Goal: Transaction & Acquisition: Purchase product/service

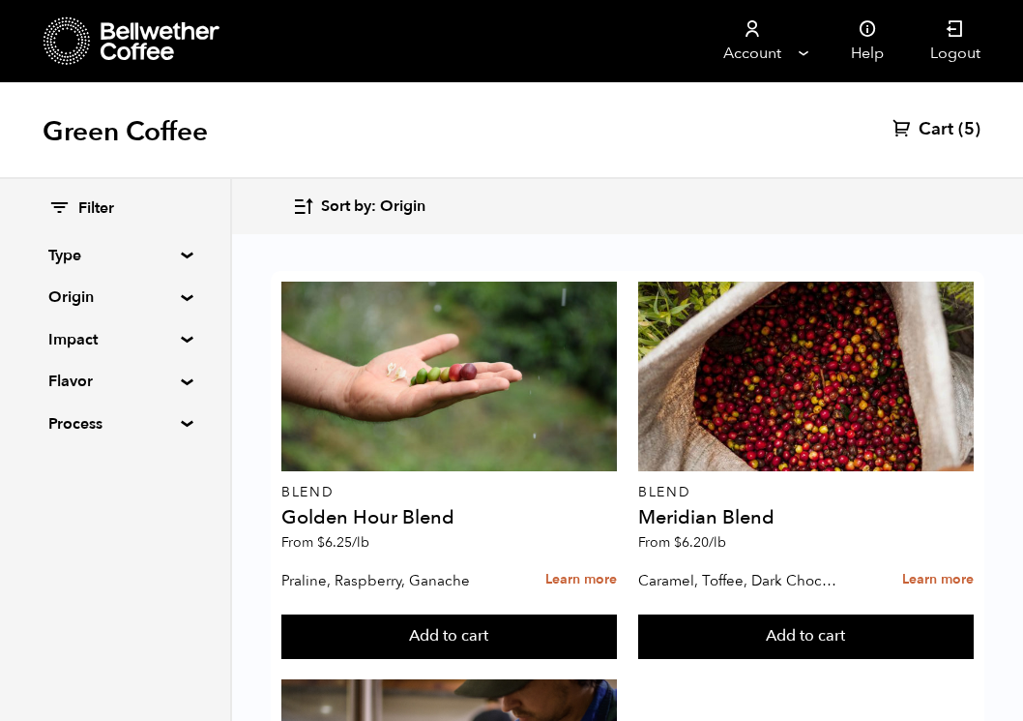
click at [178, 421] on summary "Process" at bounding box center [114, 423] width 133 height 23
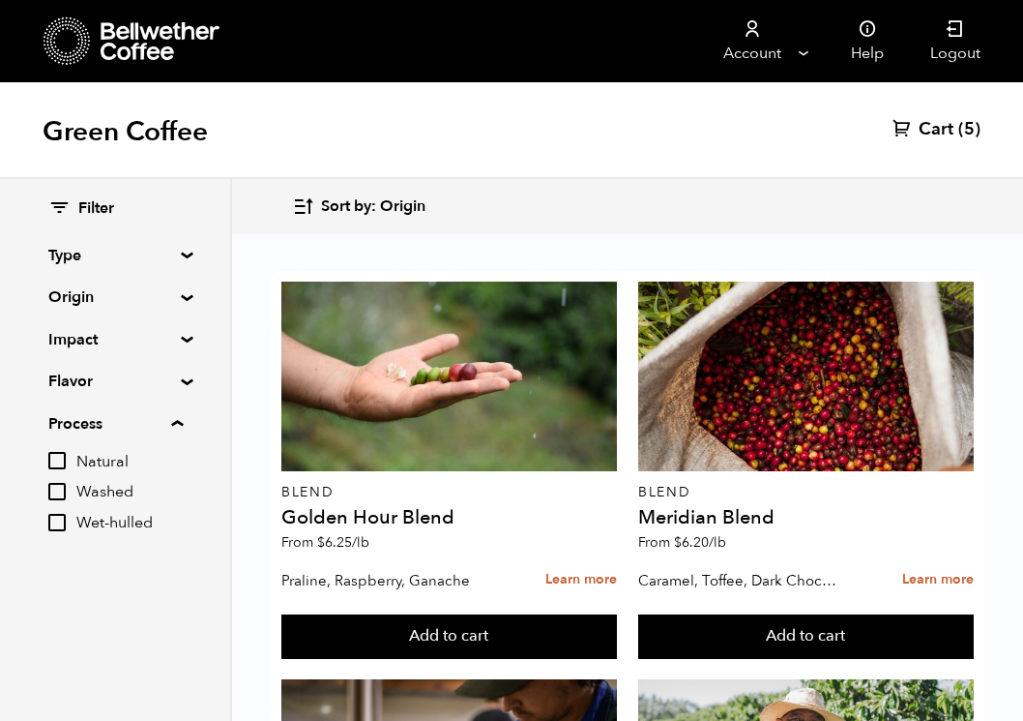
click at [178, 379] on summary "Flavor" at bounding box center [114, 380] width 133 height 23
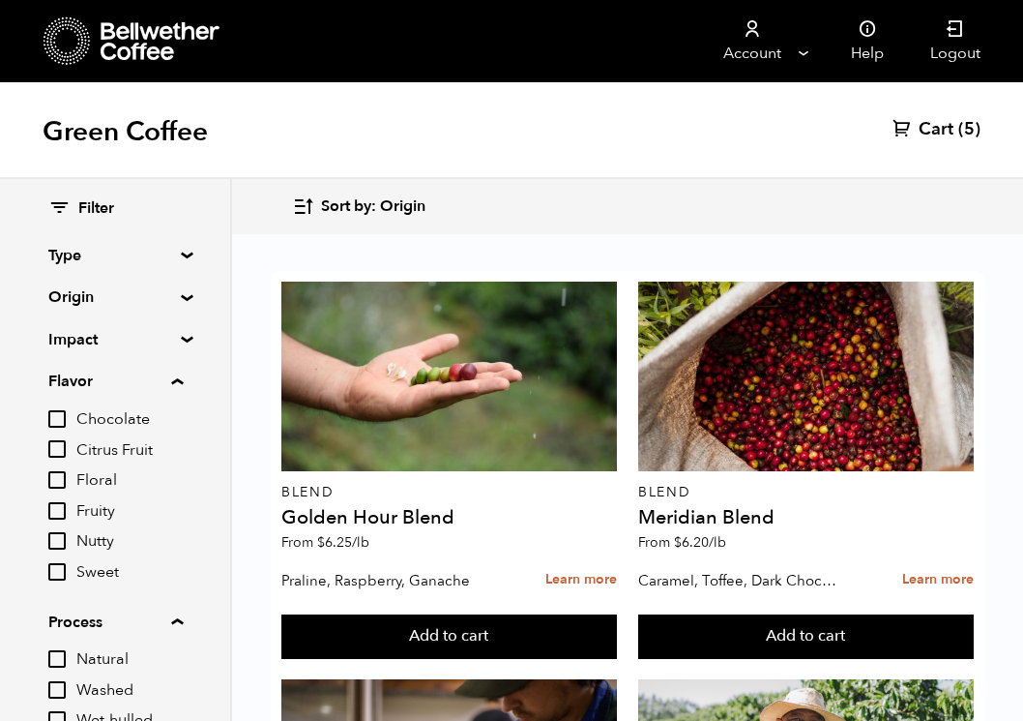
click at [177, 325] on div "Filter Type Blend Single Origin Decaf Seasonal Year Round Origin Blend [GEOGRAP…" at bounding box center [115, 468] width 230 height 579
click at [177, 338] on summary "Impact" at bounding box center [114, 339] width 133 height 23
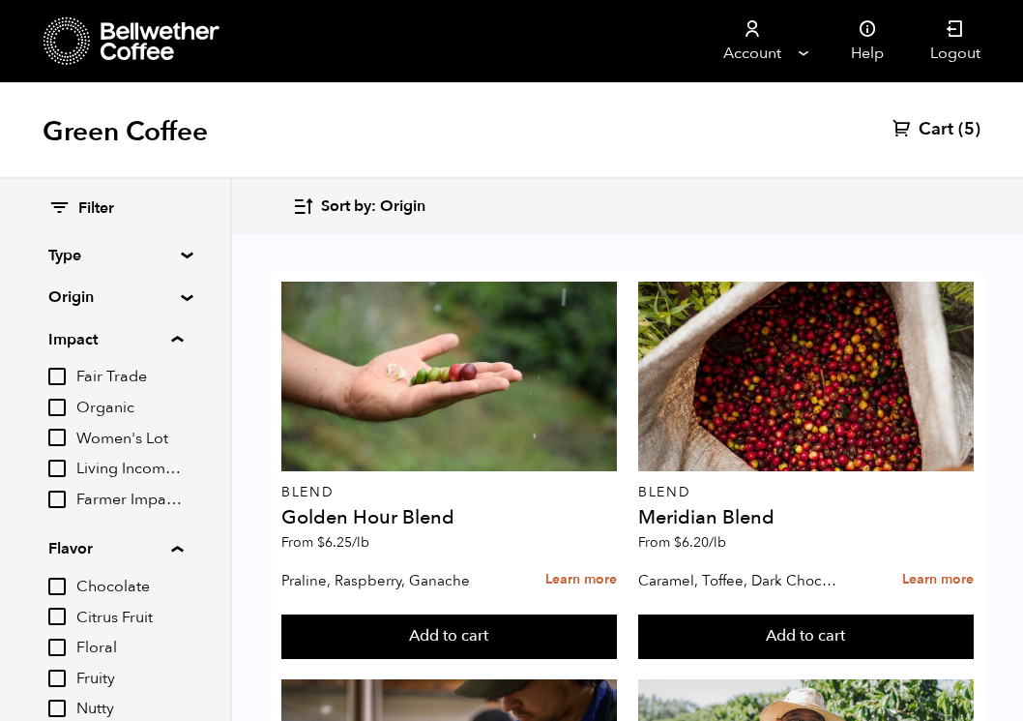
click at [55, 410] on input "Organic" at bounding box center [56, 406] width 17 height 17
checkbox input "true"
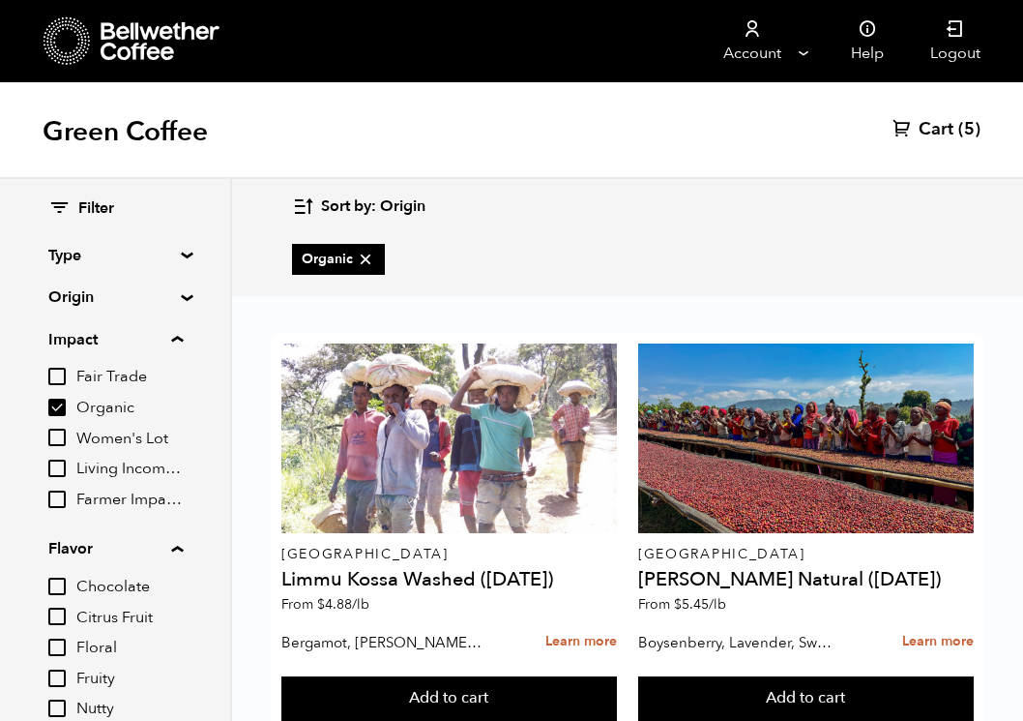
scroll to position [19, 0]
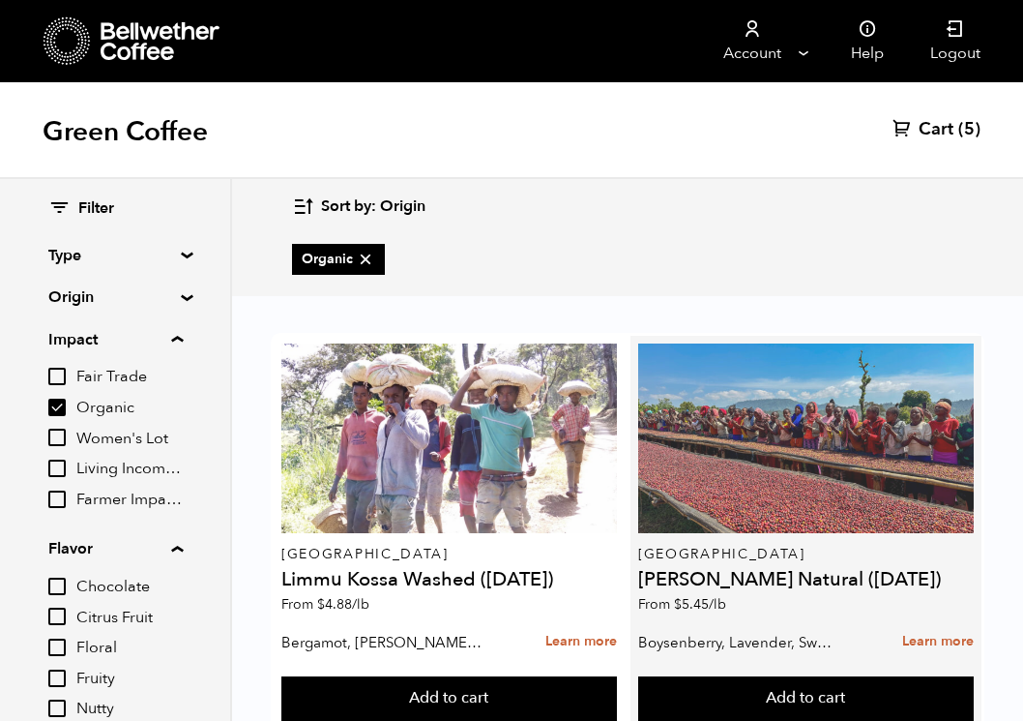
click at [757, 458] on div at bounding box center [806, 438] width 336 height 190
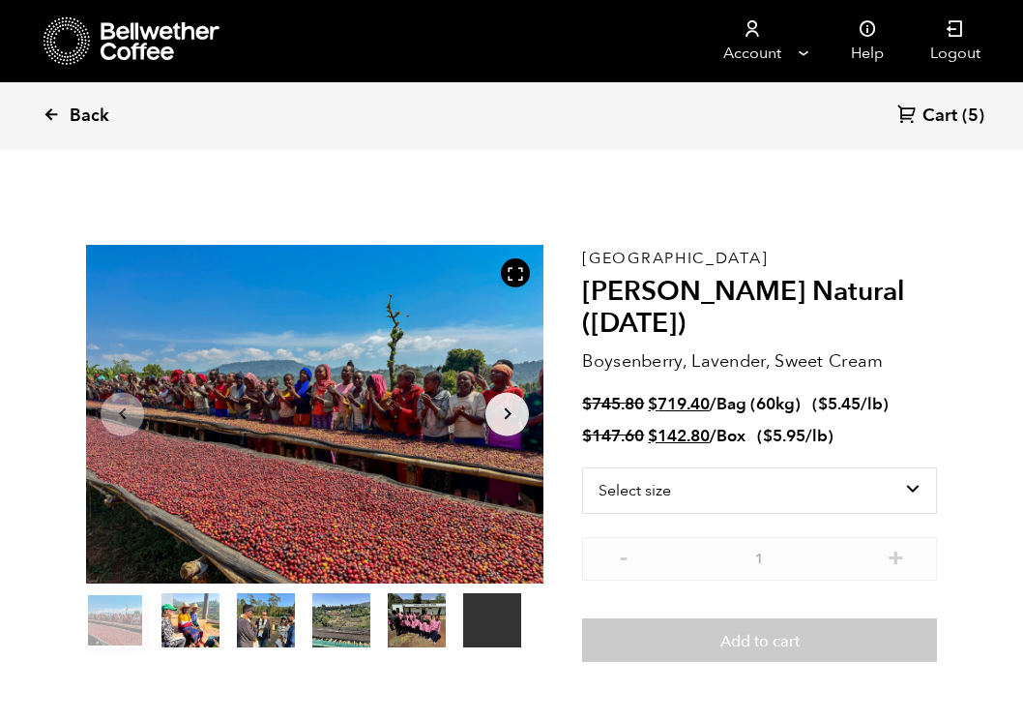
click at [77, 115] on span "Back" at bounding box center [90, 115] width 40 height 23
